Goal: Information Seeking & Learning: Learn about a topic

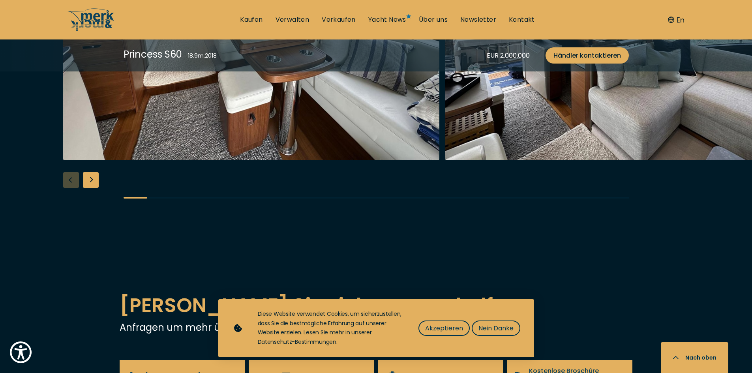
scroll to position [1578, 0]
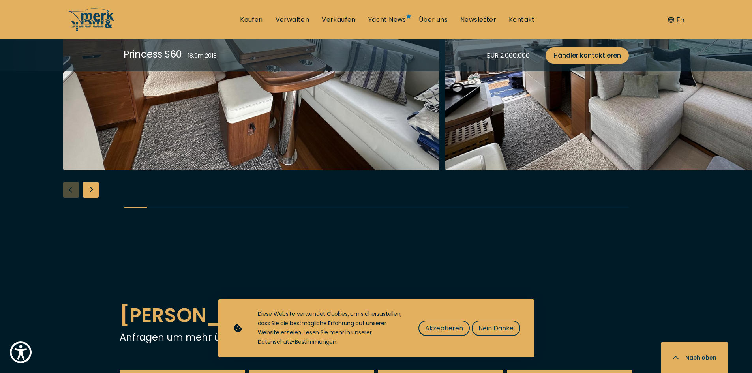
click at [95, 187] on div "Next slide" at bounding box center [91, 190] width 16 height 16
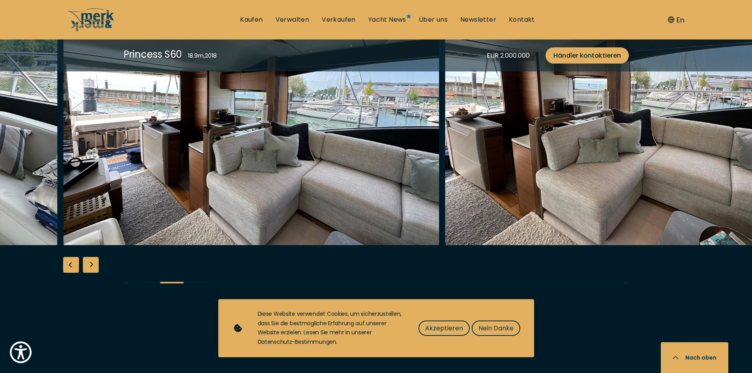
scroll to position [1460, 0]
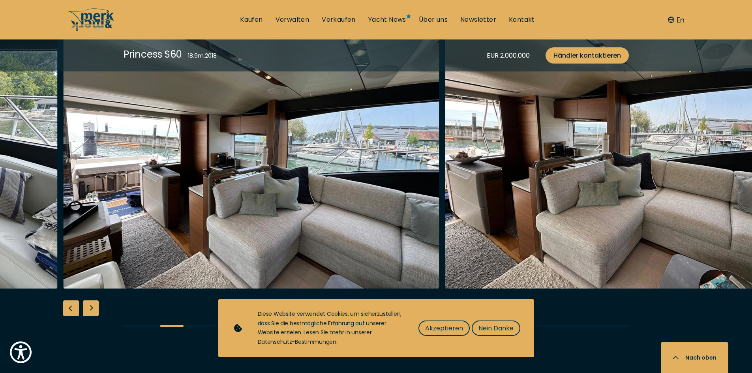
click at [92, 305] on div "Next slide" at bounding box center [91, 308] width 16 height 16
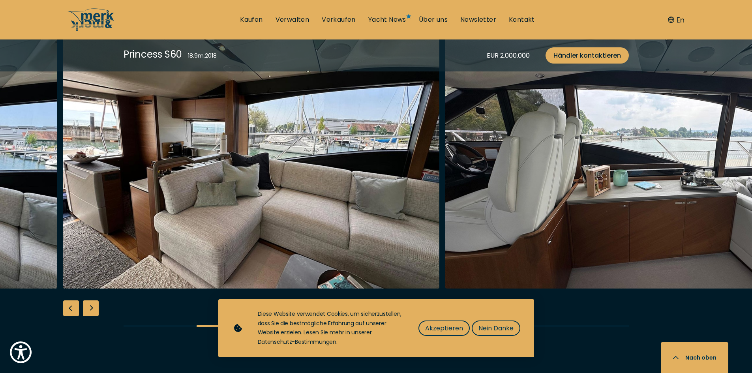
click at [94, 311] on div "Next slide" at bounding box center [91, 308] width 16 height 16
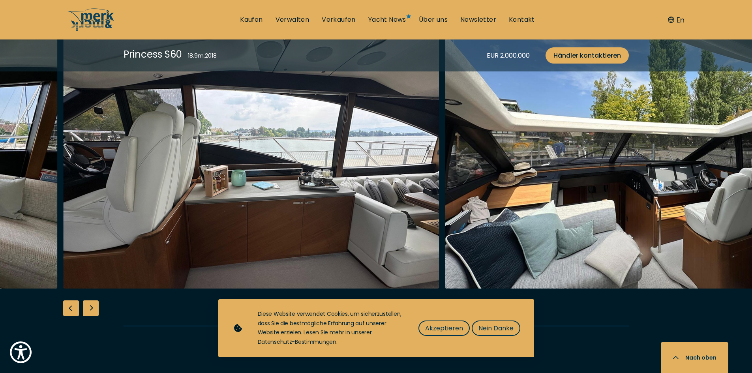
click at [94, 311] on div "Next slide" at bounding box center [91, 308] width 16 height 16
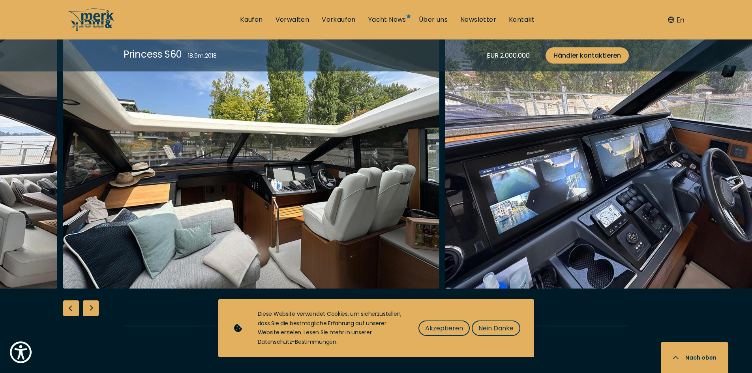
click at [94, 311] on div "Next slide" at bounding box center [91, 308] width 16 height 16
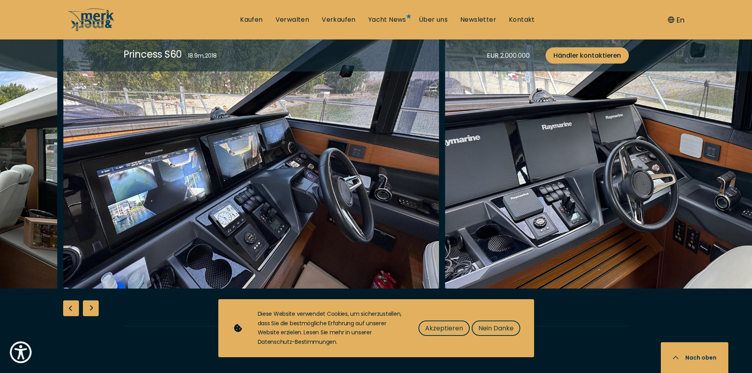
click at [94, 311] on div "Next slide" at bounding box center [91, 308] width 16 height 16
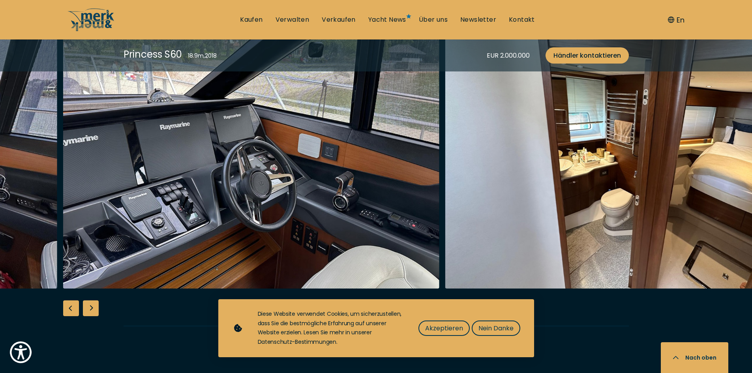
click at [94, 311] on div "Next slide" at bounding box center [91, 308] width 16 height 16
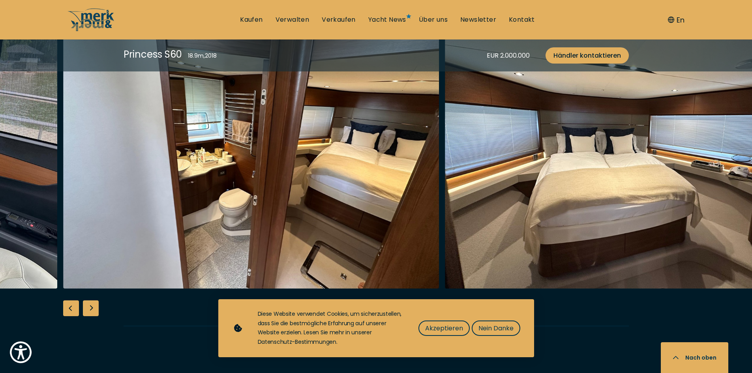
click at [94, 311] on div "Next slide" at bounding box center [91, 308] width 16 height 16
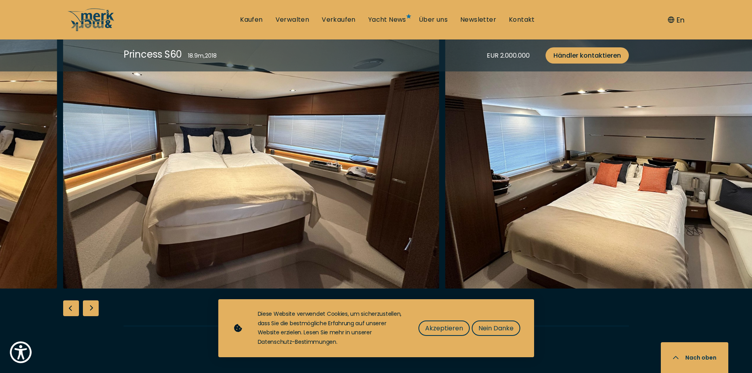
click at [94, 311] on div "Next slide" at bounding box center [91, 308] width 16 height 16
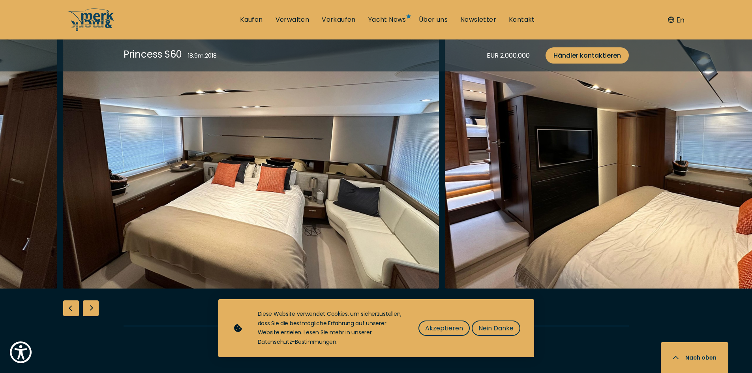
click at [94, 311] on div "Next slide" at bounding box center [91, 308] width 16 height 16
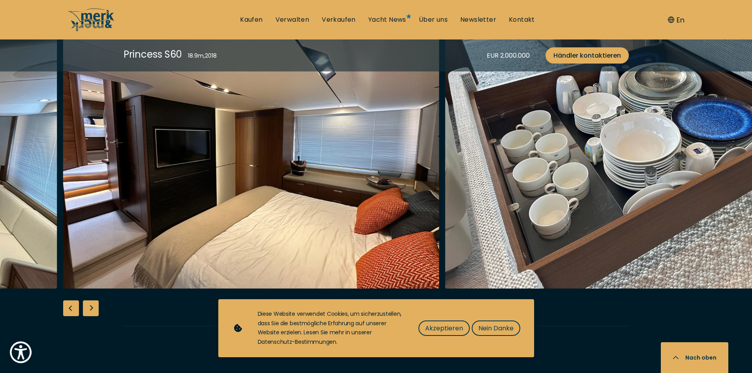
click at [94, 311] on div "Next slide" at bounding box center [91, 308] width 16 height 16
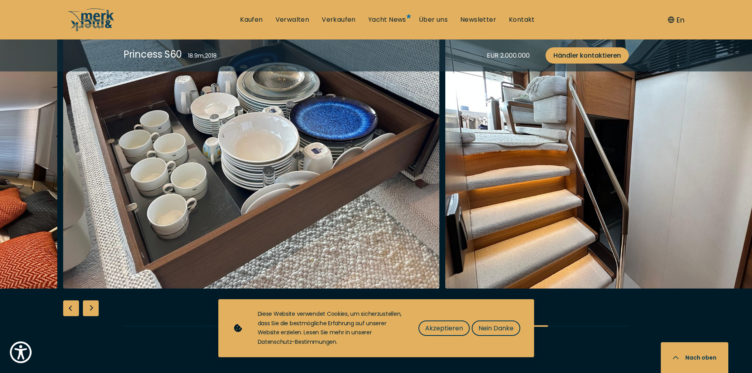
click at [94, 311] on div "Next slide" at bounding box center [91, 308] width 16 height 16
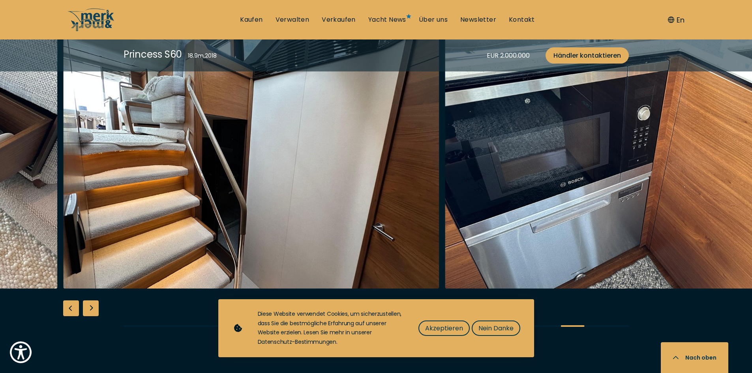
click at [94, 311] on div "Next slide" at bounding box center [91, 308] width 16 height 16
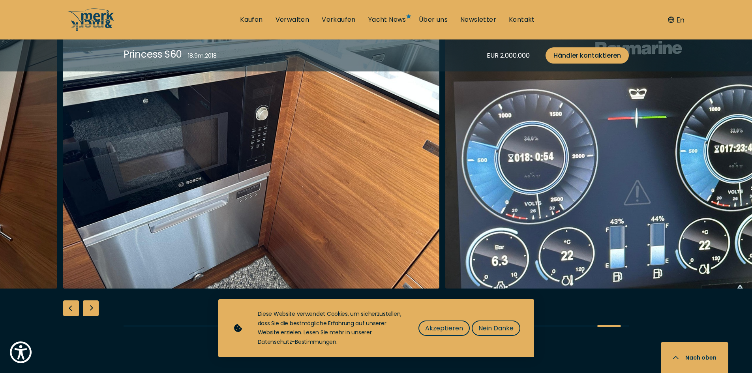
click at [94, 311] on div "Next slide" at bounding box center [91, 308] width 16 height 16
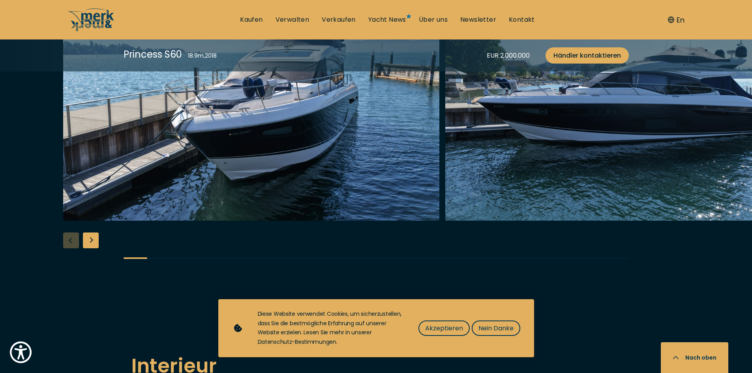
scroll to position [1026, 0]
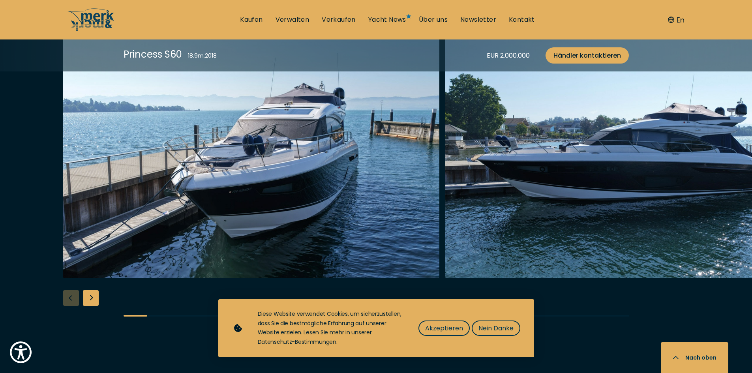
click at [97, 296] on div "Next slide" at bounding box center [91, 298] width 16 height 16
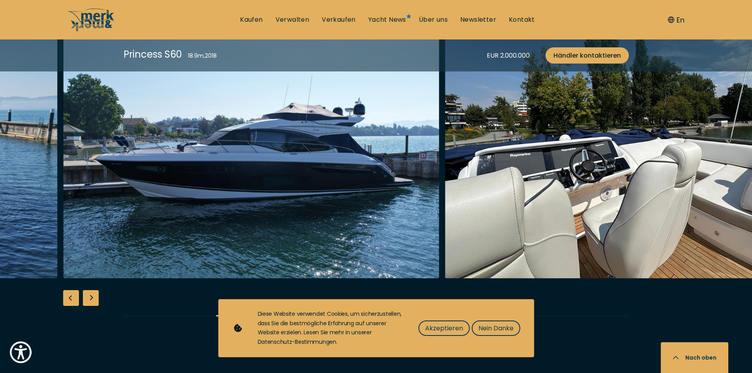
click at [89, 298] on div "Next slide" at bounding box center [91, 298] width 16 height 16
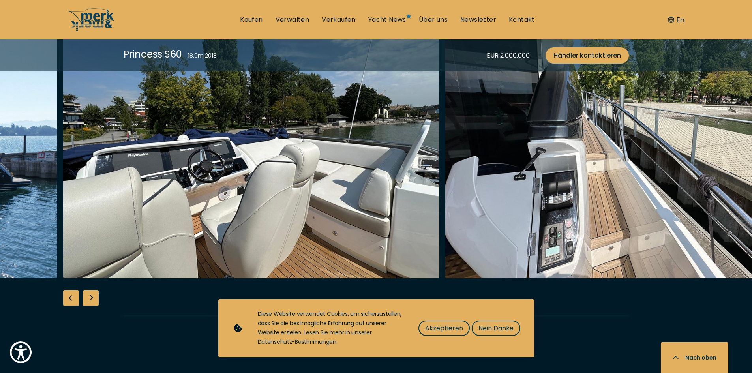
click at [89, 298] on div "Next slide" at bounding box center [91, 298] width 16 height 16
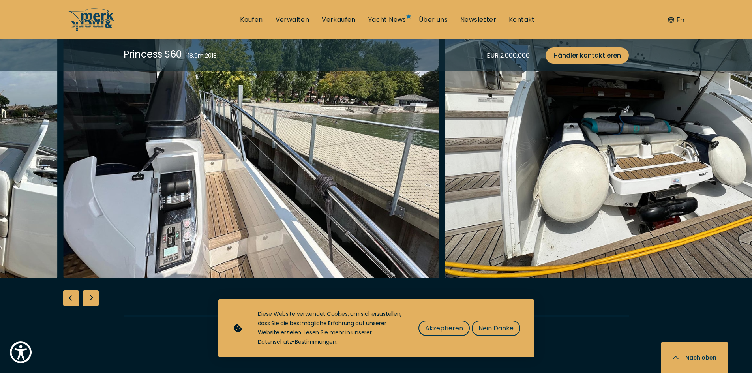
click at [89, 298] on div "Next slide" at bounding box center [91, 298] width 16 height 16
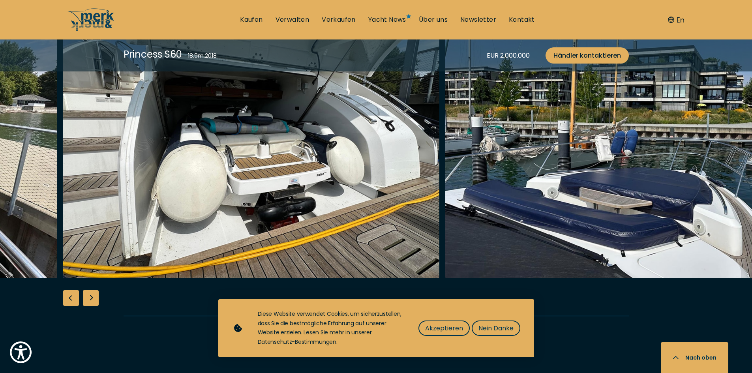
click at [89, 298] on div "Next slide" at bounding box center [91, 298] width 16 height 16
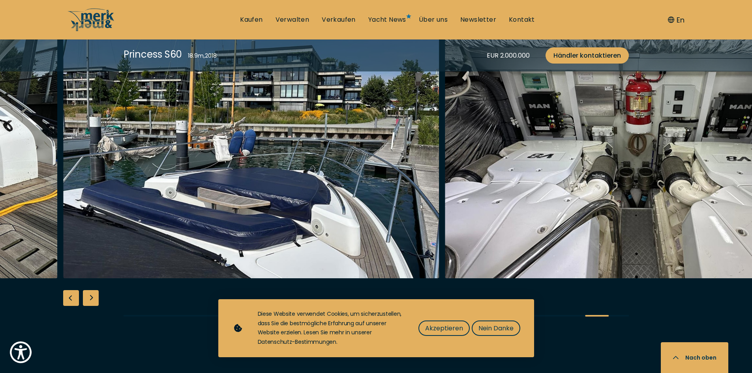
click at [89, 298] on div "Next slide" at bounding box center [91, 298] width 16 height 16
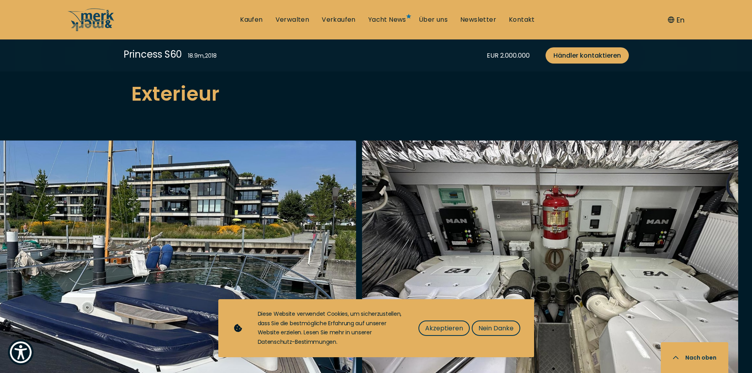
scroll to position [908, 0]
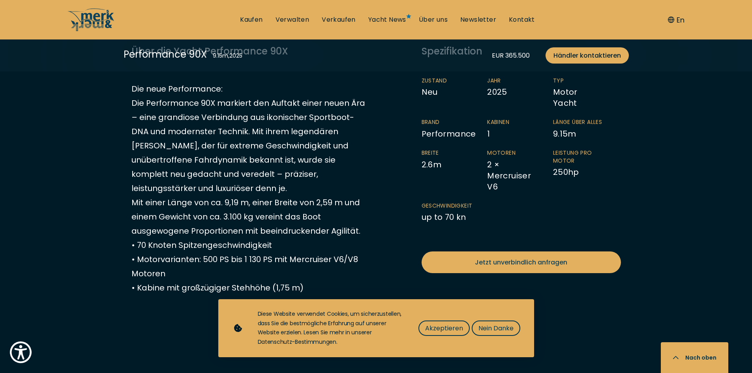
scroll to position [434, 0]
